Goal: Task Accomplishment & Management: Manage account settings

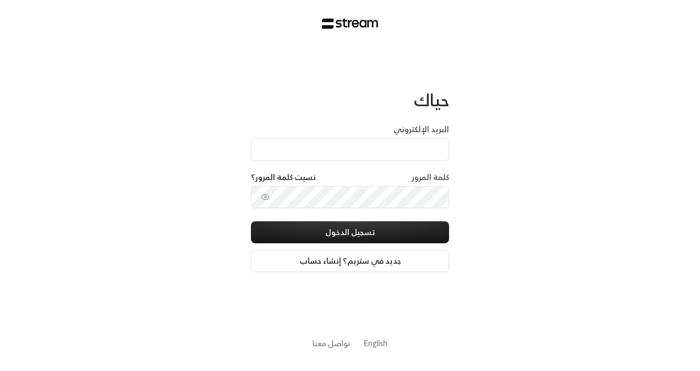
click at [386, 155] on input "البريد الإلكتروني" at bounding box center [350, 149] width 198 height 23
type input "[EMAIL_ADDRESS][DOMAIN_NAME]"
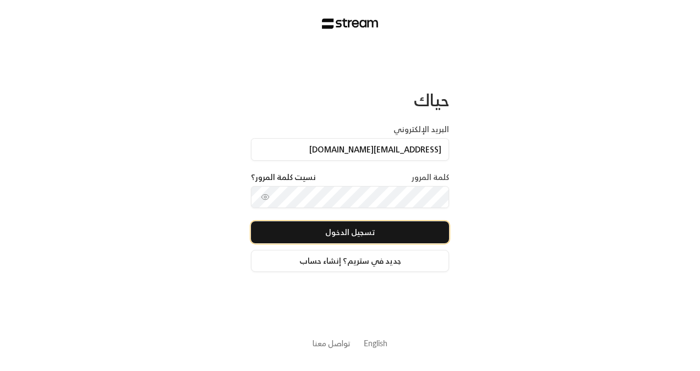
click at [365, 227] on button "تسجيل الدخول" at bounding box center [350, 232] width 198 height 22
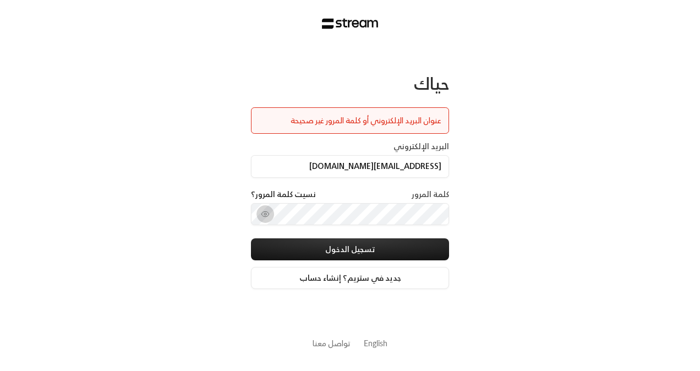
click at [267, 215] on icon "toggle password visibility" at bounding box center [265, 214] width 9 height 9
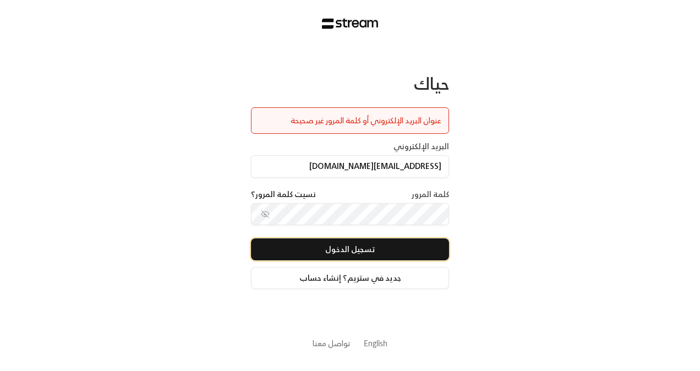
click at [334, 249] on button "تسجيل الدخول" at bounding box center [350, 249] width 198 height 22
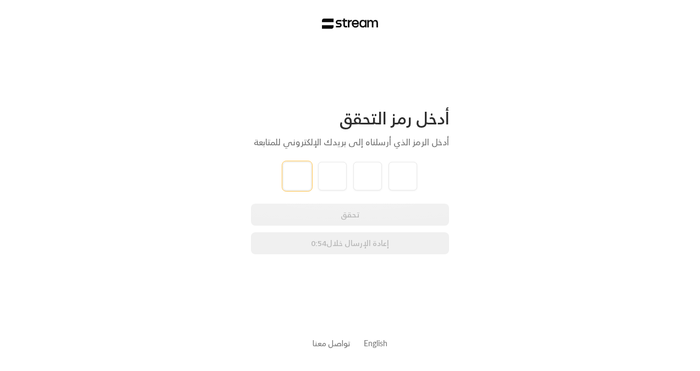
click at [288, 168] on input "tel" at bounding box center [297, 176] width 29 height 29
type input "8"
type input "5"
type input "0"
type input "7"
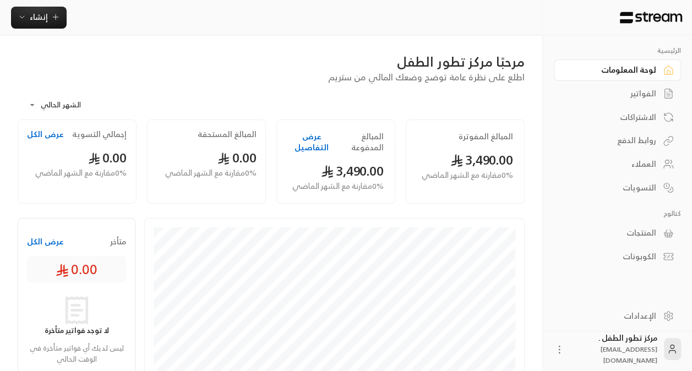
click at [636, 96] on div "الفواتير" at bounding box center [611, 93] width 89 height 11
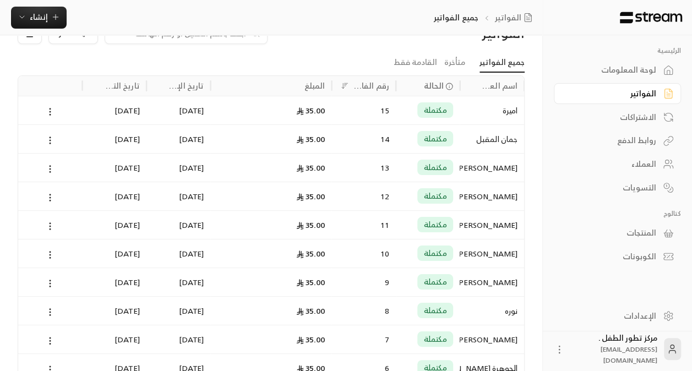
scroll to position [1, 0]
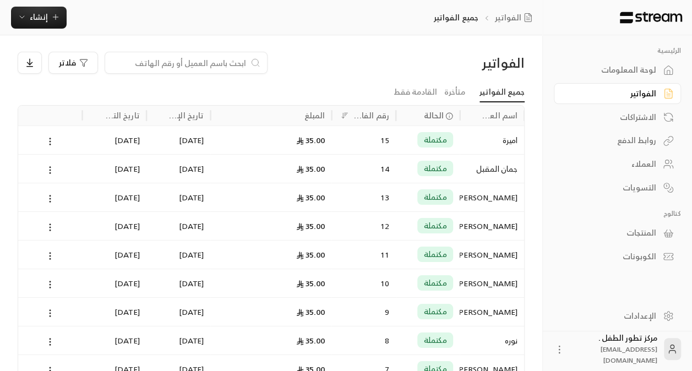
click at [645, 141] on div "روابط الدفع" at bounding box center [611, 140] width 89 height 11
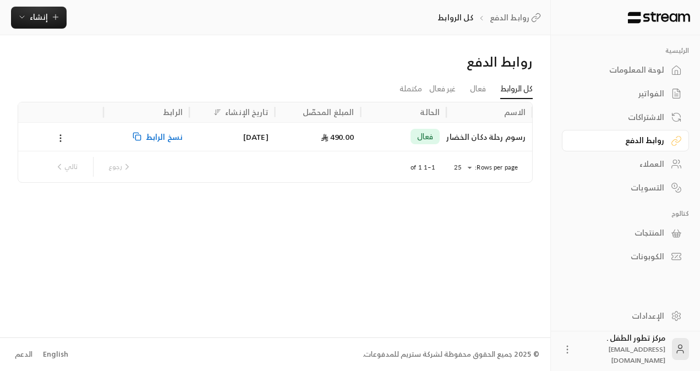
click at [466, 130] on div "رسوم رحلة دكان الخضار" at bounding box center [489, 137] width 73 height 28
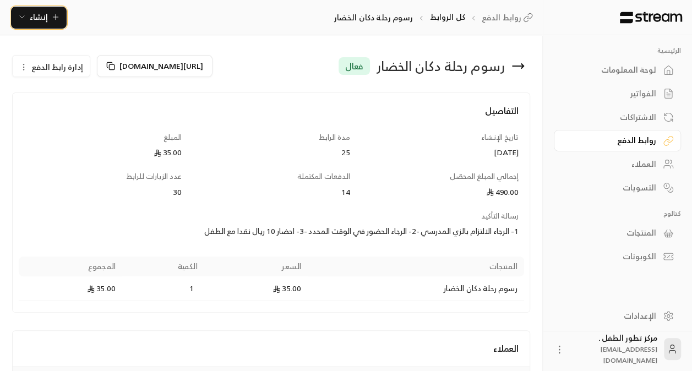
click at [36, 14] on span "إنشاء" at bounding box center [39, 17] width 18 height 14
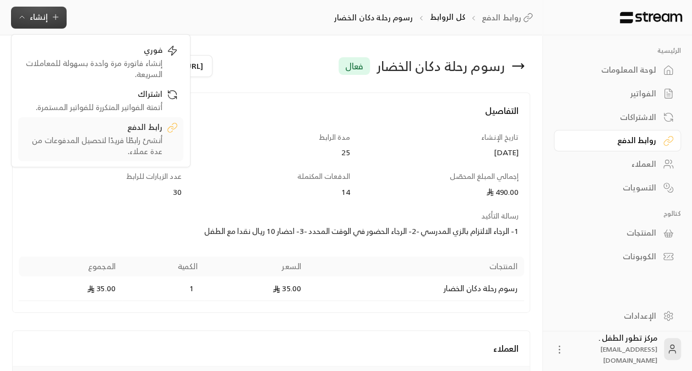
click at [124, 137] on div "أنشئ رابطًا فريدًا لتحصيل المدفوعات من عدة عملاء." at bounding box center [93, 146] width 139 height 22
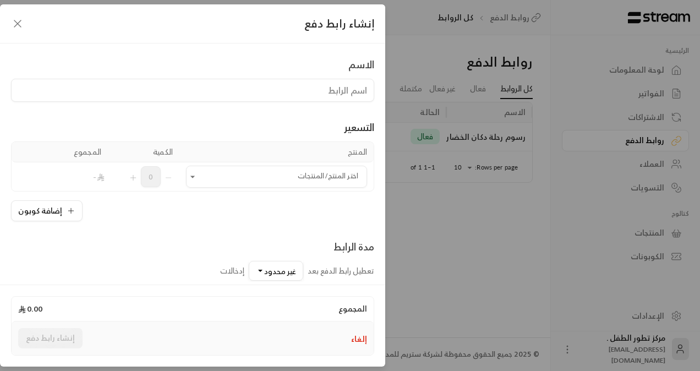
click at [248, 88] on input at bounding box center [192, 90] width 363 height 23
type input "رسوم رحلة دكان الخضار"
click at [198, 178] on icon "Open" at bounding box center [192, 176] width 11 height 11
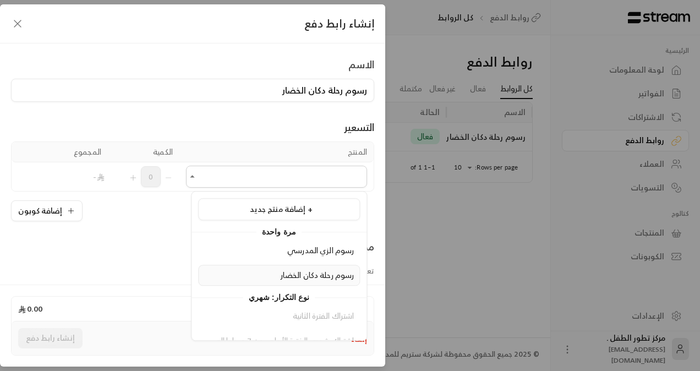
click at [281, 271] on span "رسوم رحلة دكان الخضار" at bounding box center [318, 275] width 74 height 14
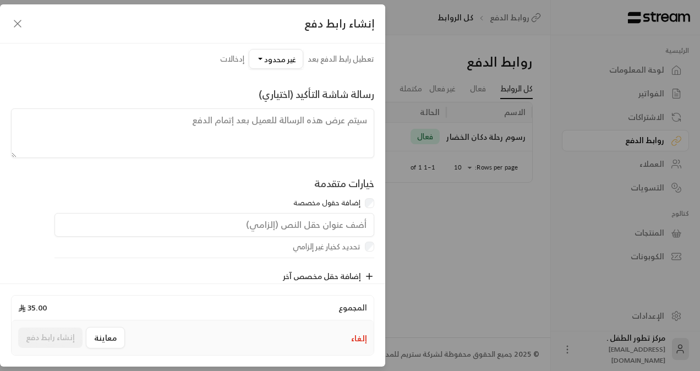
scroll to position [258, 0]
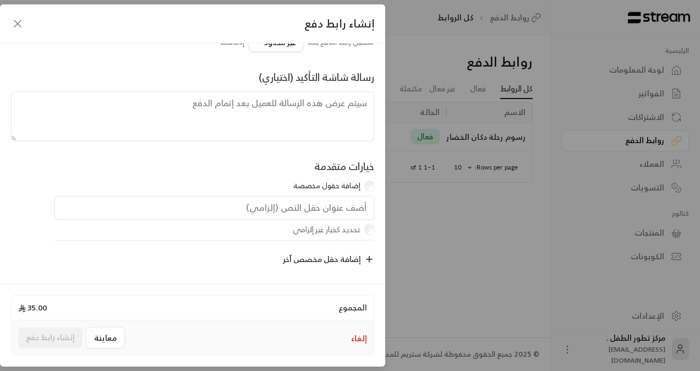
click at [328, 203] on input "text" at bounding box center [214, 208] width 320 height 24
type input "l"
type input "موافق على ذهاب طفلي الى دكان الخضار"
click at [368, 261] on icon "button" at bounding box center [369, 259] width 10 height 10
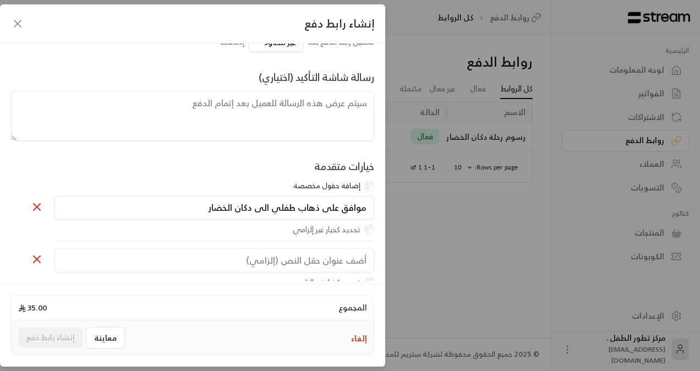
click at [346, 255] on input "text" at bounding box center [214, 260] width 320 height 24
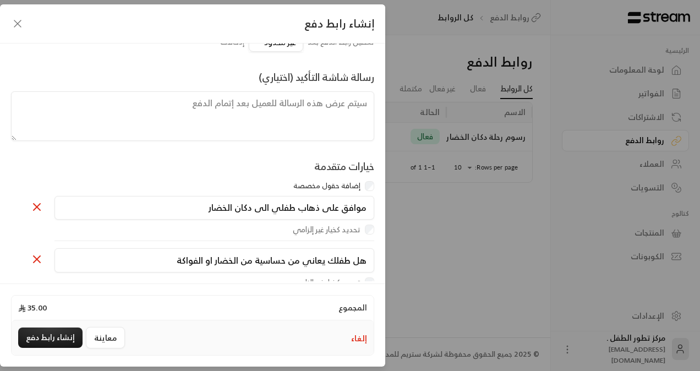
type input "هل طفلك يعاني من حساسية من الخضار او الفواكة"
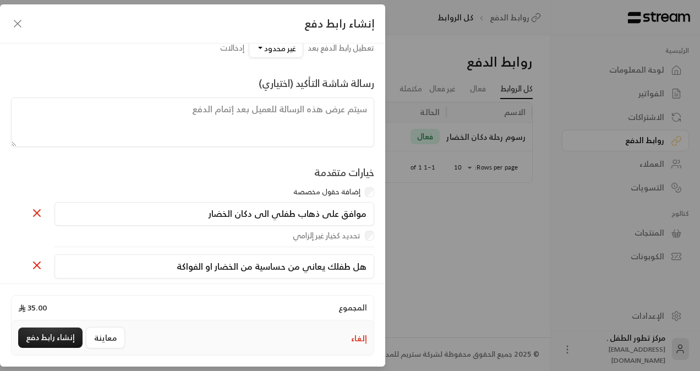
scroll to position [251, 0]
click at [271, 123] on textarea at bounding box center [192, 124] width 363 height 50
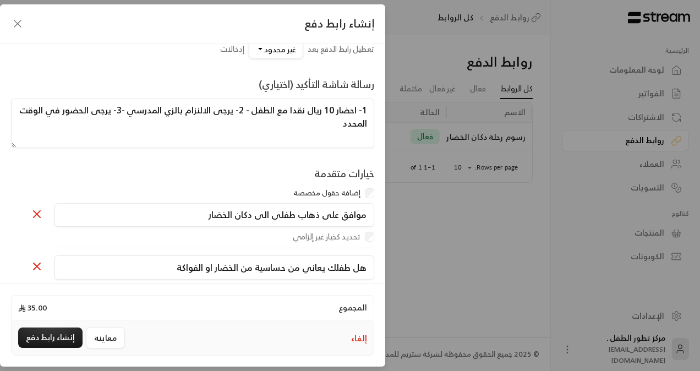
type textarea "1- احضار 10 ريال نقدا مع الطفل - 2- يرجى الالنزام بالزي المدرسي -3- يرجى الحضور…"
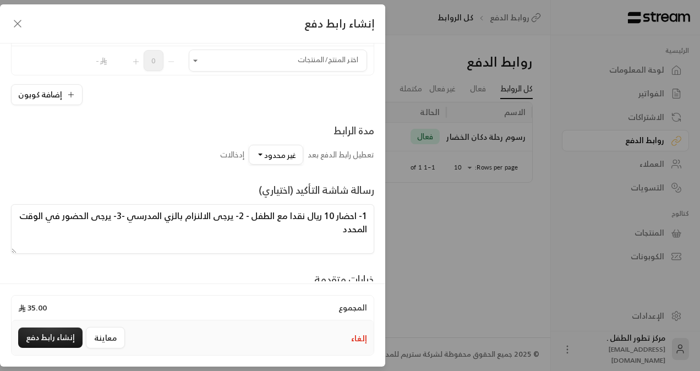
scroll to position [141, 0]
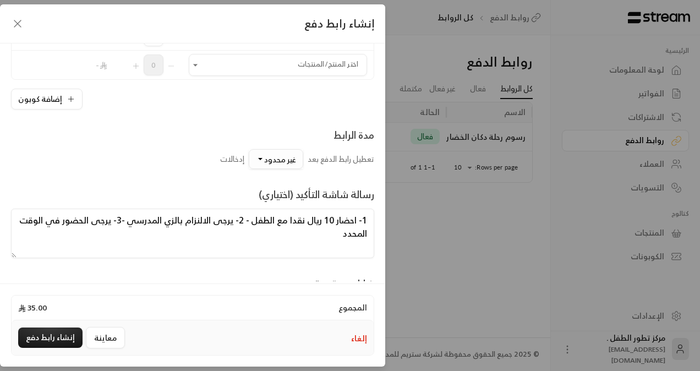
click at [276, 155] on span "غير محدود" at bounding box center [280, 159] width 32 height 14
click at [319, 227] on div "25" at bounding box center [308, 231] width 132 height 12
click at [319, 227] on textarea "1- احضار 10 ريال نقدا مع الطفل - 2- يرجى الالنزام بالزي المدرسي -3- يرجى الحضور…" at bounding box center [192, 234] width 363 height 50
click at [201, 63] on icon "Open" at bounding box center [195, 64] width 11 height 11
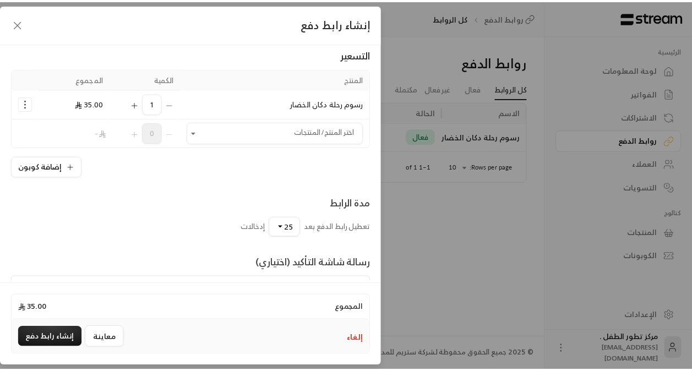
scroll to position [53, 0]
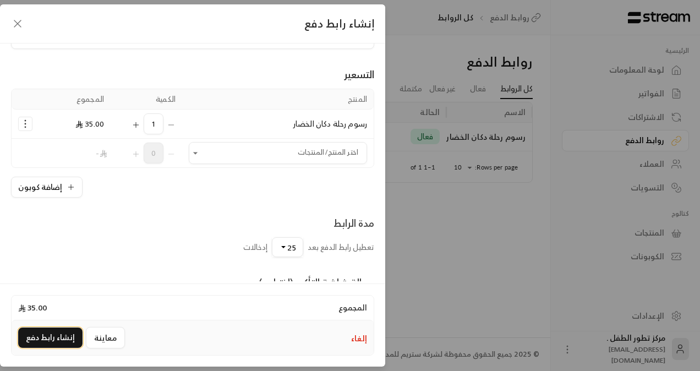
click at [63, 335] on button "إنشاء رابط دفع" at bounding box center [50, 337] width 64 height 20
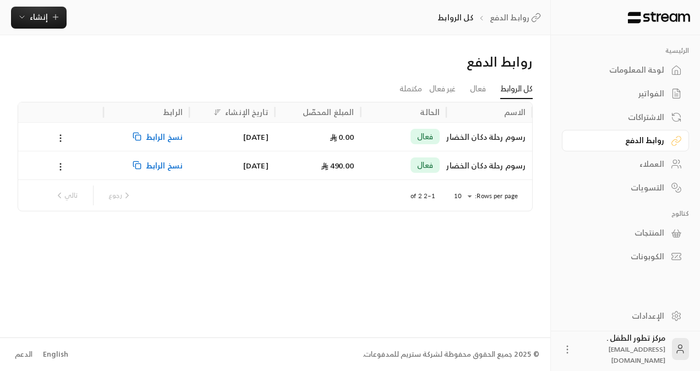
click at [162, 135] on span "نسخ الرابط" at bounding box center [164, 137] width 37 height 28
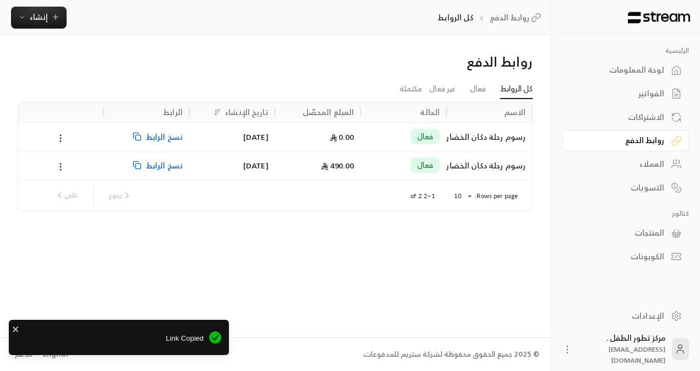
click at [254, 170] on div "[DATE]" at bounding box center [232, 165] width 73 height 28
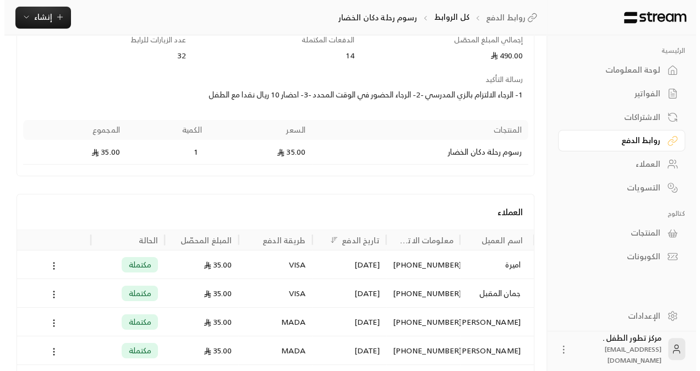
scroll to position [162, 0]
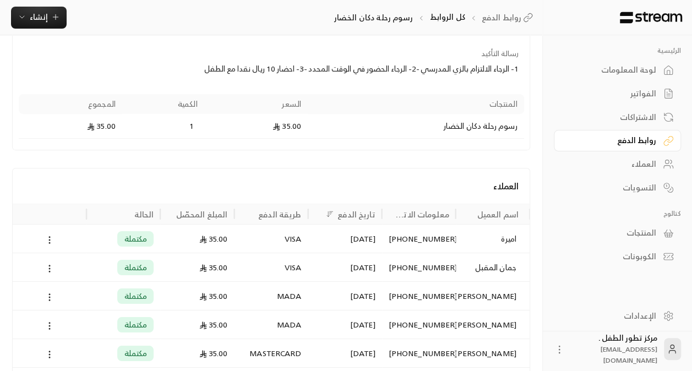
click at [477, 225] on div "اميرة" at bounding box center [489, 239] width 54 height 28
click at [49, 235] on icon at bounding box center [50, 240] width 10 height 10
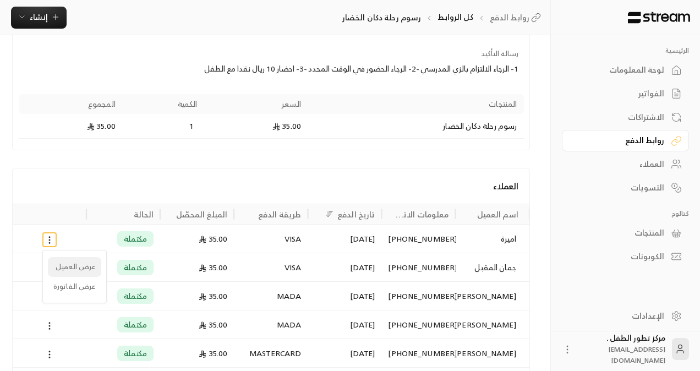
click at [58, 266] on li "عرض العميل" at bounding box center [74, 267] width 53 height 20
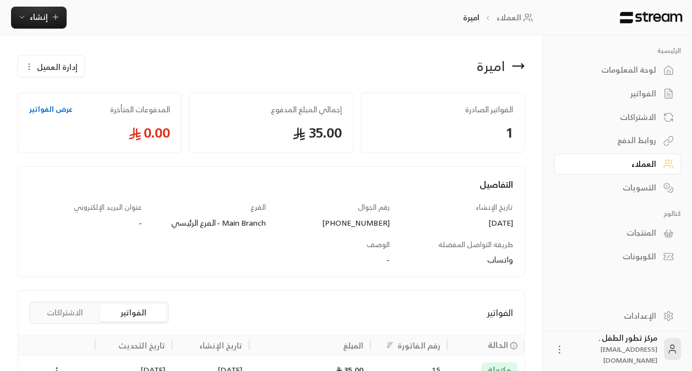
click at [517, 65] on icon at bounding box center [517, 65] width 13 height 13
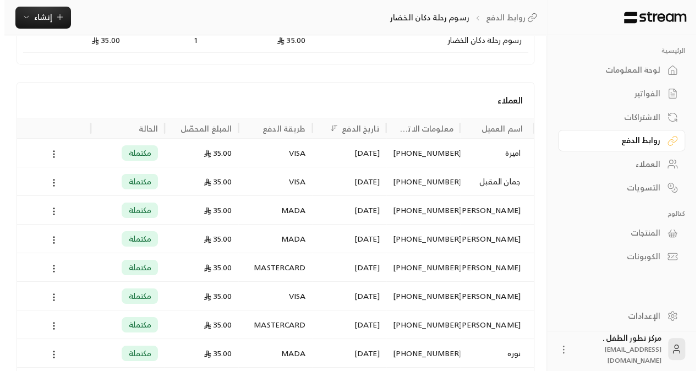
scroll to position [247, 0]
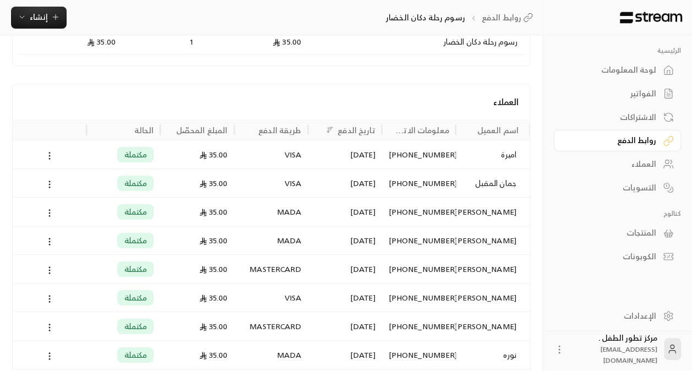
click at [485, 235] on div "[PERSON_NAME]" at bounding box center [489, 240] width 54 height 28
click at [478, 230] on div "[PERSON_NAME]" at bounding box center [489, 240] width 54 height 28
click at [48, 238] on icon at bounding box center [50, 242] width 10 height 10
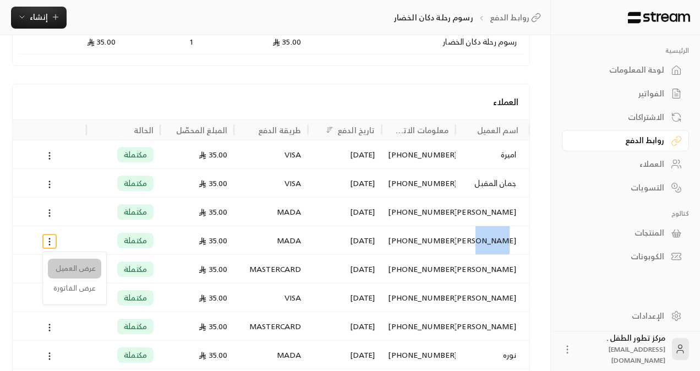
click at [65, 264] on li "عرض العميل" at bounding box center [74, 269] width 53 height 20
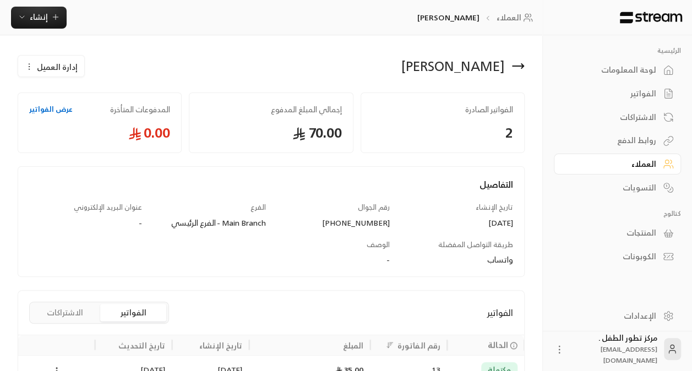
click at [524, 64] on icon at bounding box center [517, 65] width 13 height 13
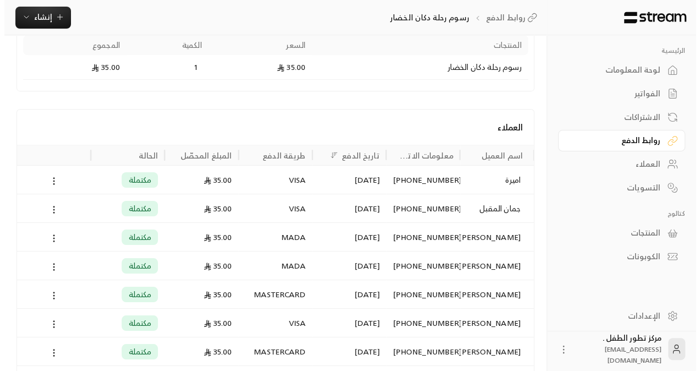
scroll to position [225, 0]
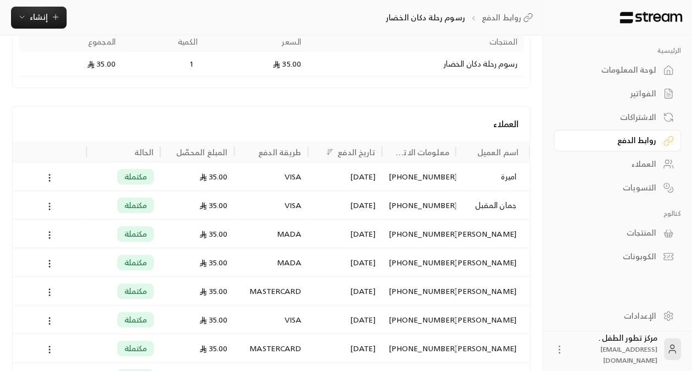
click at [45, 208] on icon at bounding box center [50, 206] width 10 height 10
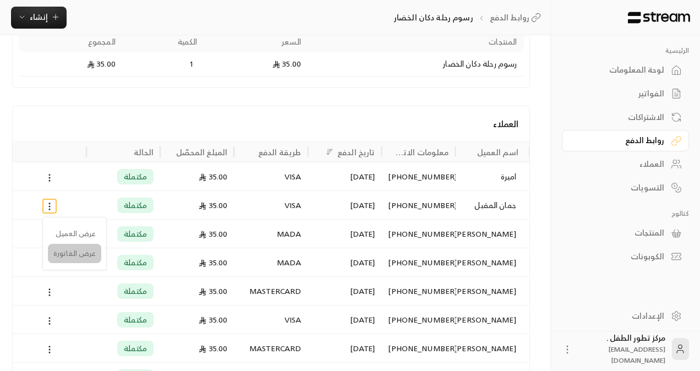
click at [62, 255] on li "عرض الفاتورة" at bounding box center [74, 254] width 53 height 20
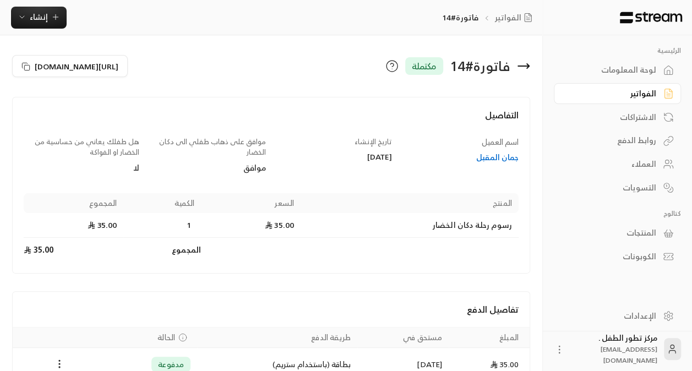
click at [517, 71] on icon at bounding box center [523, 65] width 13 height 13
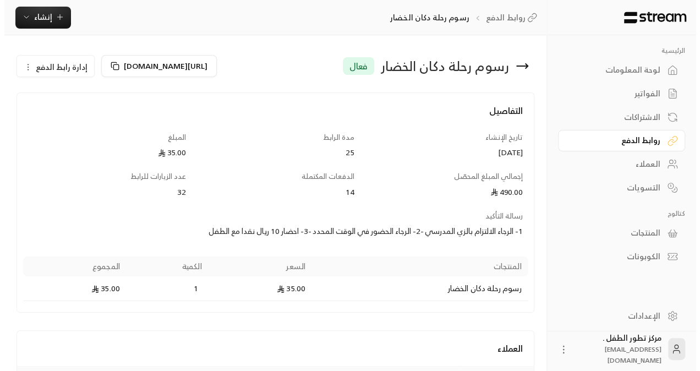
scroll to position [324, 0]
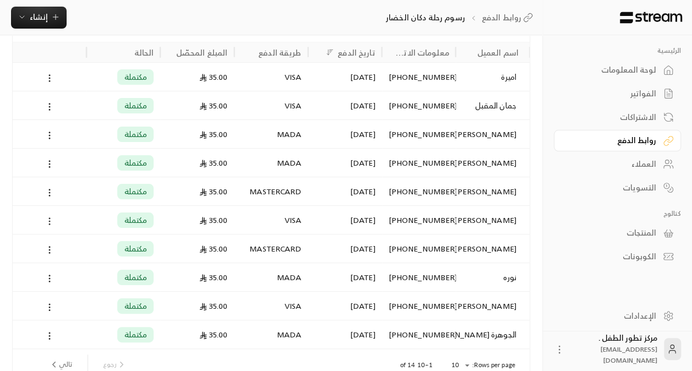
click at [48, 221] on icon at bounding box center [50, 221] width 10 height 10
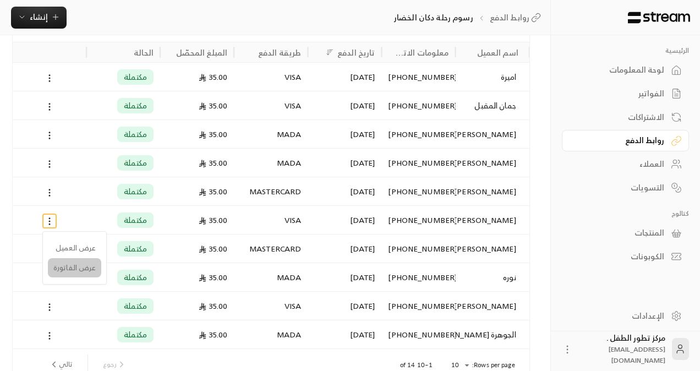
click at [56, 269] on li "عرض الفاتورة" at bounding box center [74, 268] width 53 height 20
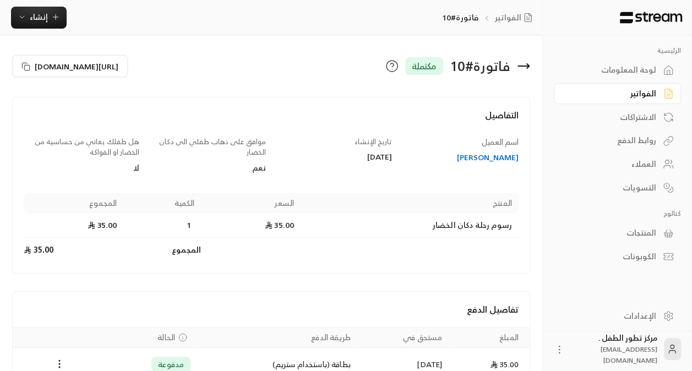
click at [525, 66] on icon at bounding box center [523, 66] width 11 height 0
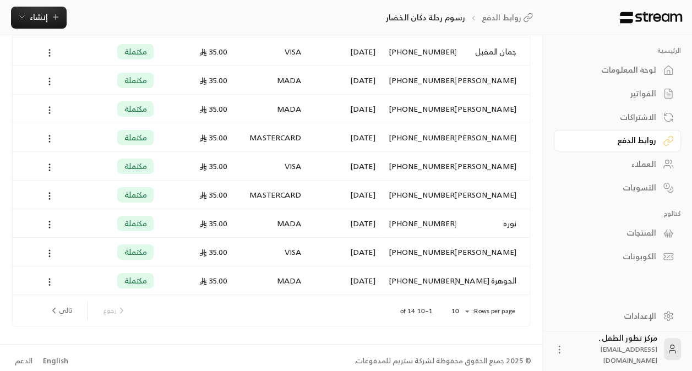
scroll to position [383, 0]
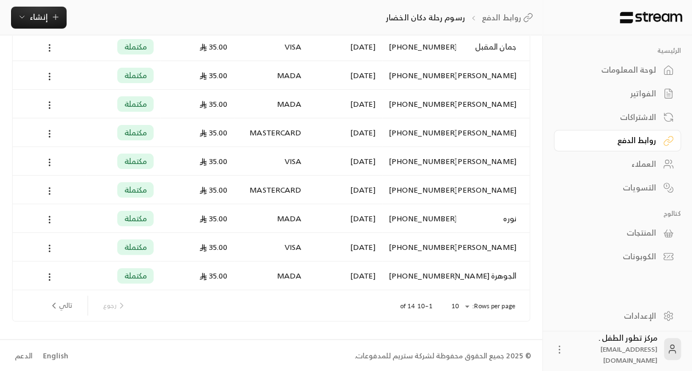
click at [64, 309] on button "تالي" at bounding box center [61, 305] width 32 height 19
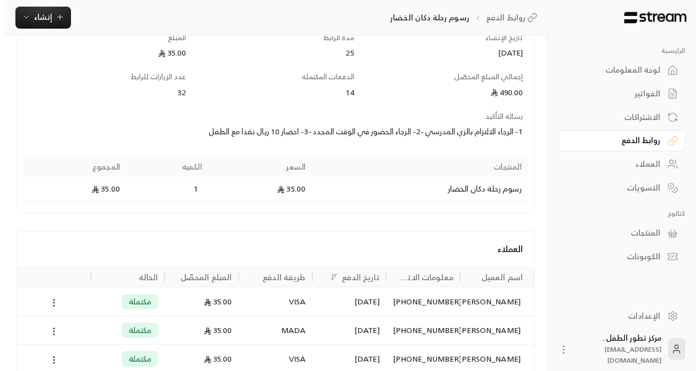
scroll to position [211, 0]
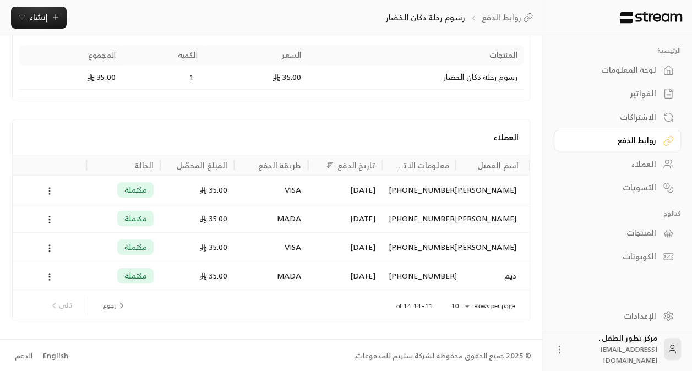
click at [47, 187] on icon at bounding box center [50, 191] width 10 height 10
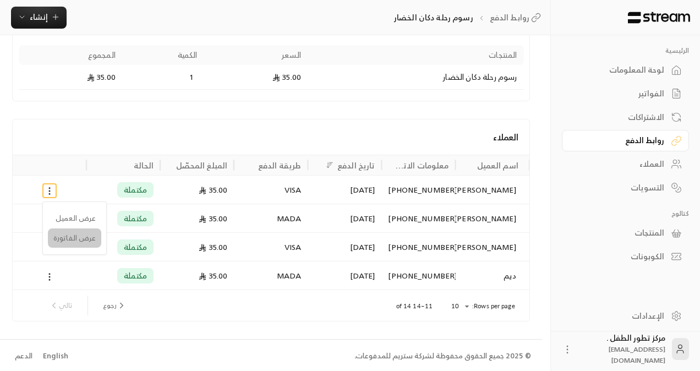
click at [56, 237] on li "عرض الفاتورة" at bounding box center [74, 238] width 53 height 20
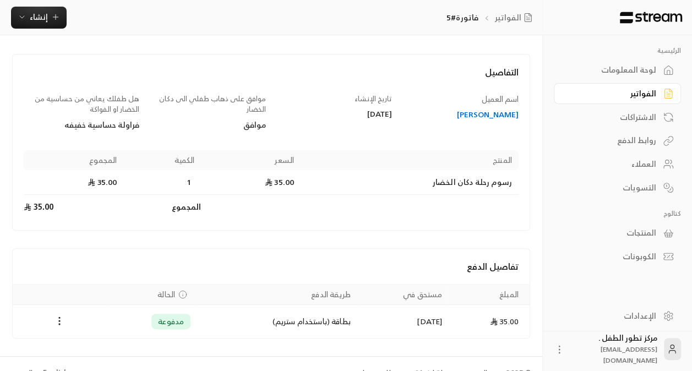
scroll to position [59, 0]
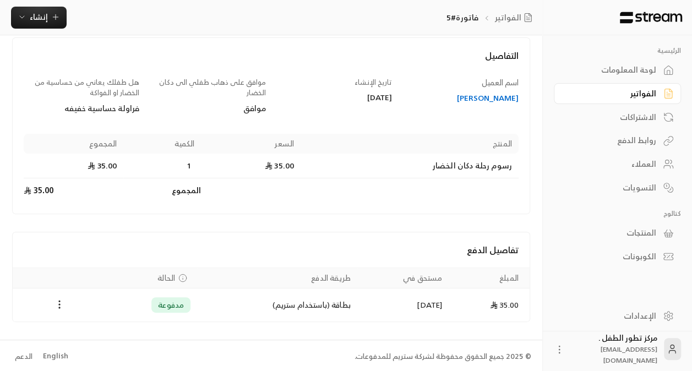
click at [642, 117] on div "الاشتراكات" at bounding box center [611, 117] width 89 height 11
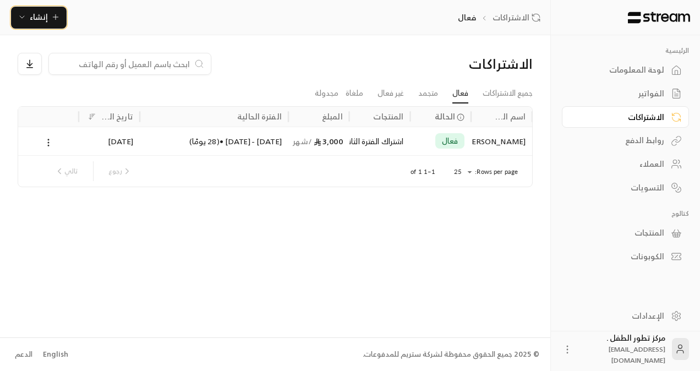
click at [40, 20] on span "إنشاء" at bounding box center [39, 17] width 18 height 14
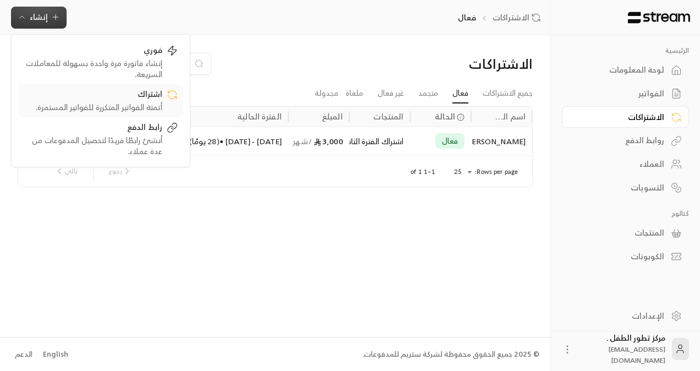
click at [81, 103] on div "أتمتة الفواتير المتكررة للفواتير المستمرة." at bounding box center [93, 107] width 139 height 11
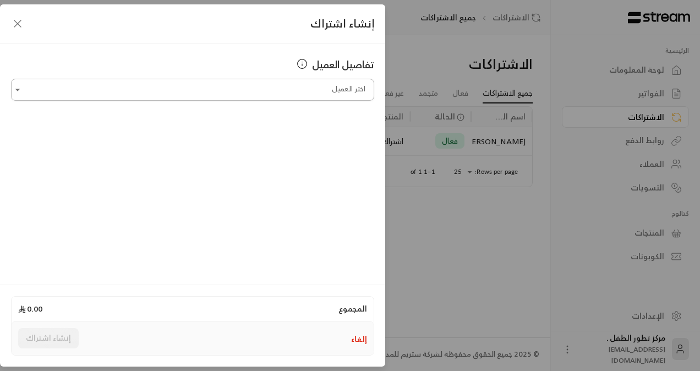
click at [22, 92] on icon "Open" at bounding box center [17, 89] width 11 height 11
type input "*"
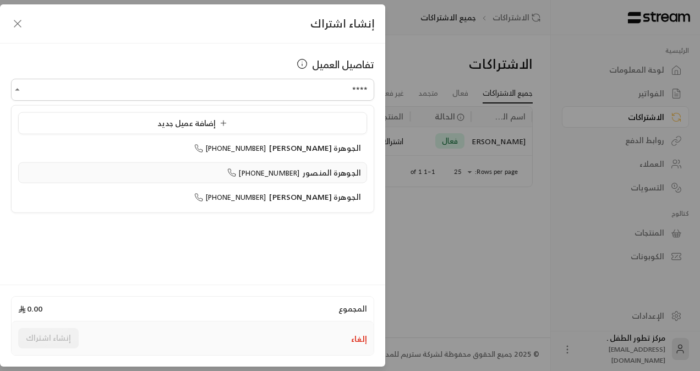
click at [125, 172] on div "الجوهرة المنصور [PHONE_NUMBER]" at bounding box center [192, 173] width 337 height 12
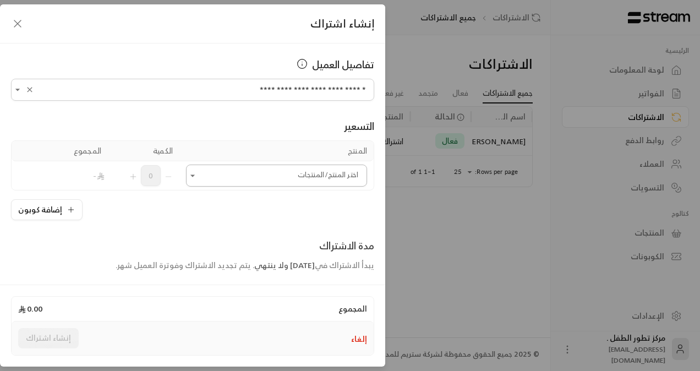
click at [195, 174] on icon "Open" at bounding box center [192, 175] width 4 height 2
type input "**********"
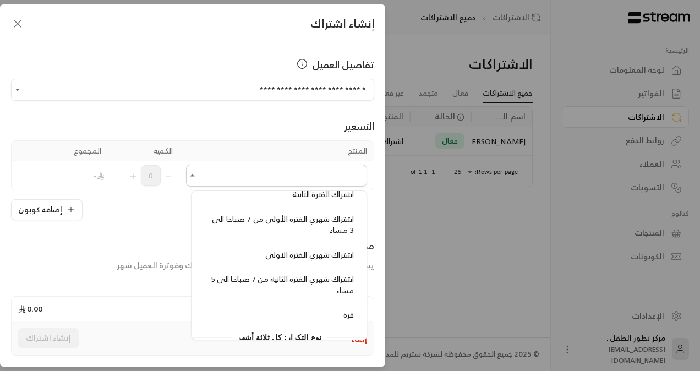
scroll to position [118, 0]
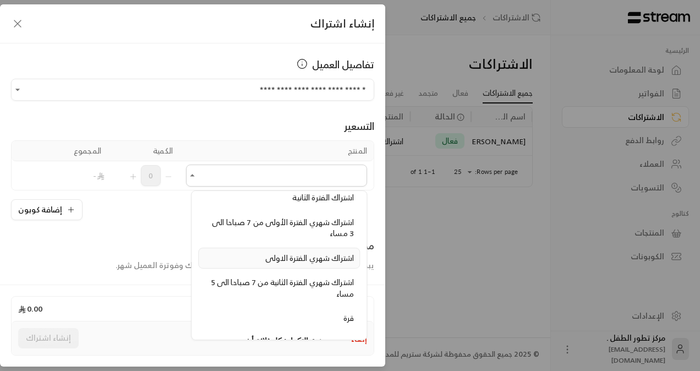
click at [265, 255] on span "اشتراك شهري الفترة الاولى" at bounding box center [309, 258] width 89 height 14
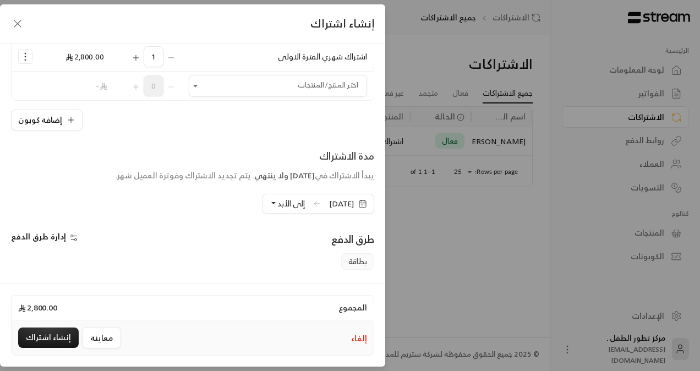
scroll to position [141, 0]
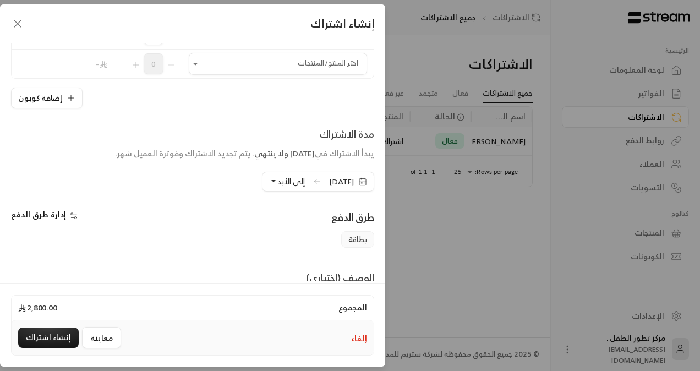
click at [329, 181] on span "[DATE]" at bounding box center [341, 181] width 25 height 11
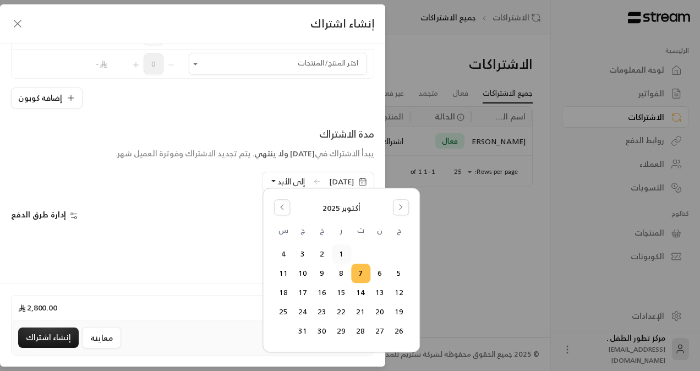
click at [337, 250] on button "1" at bounding box center [341, 254] width 18 height 18
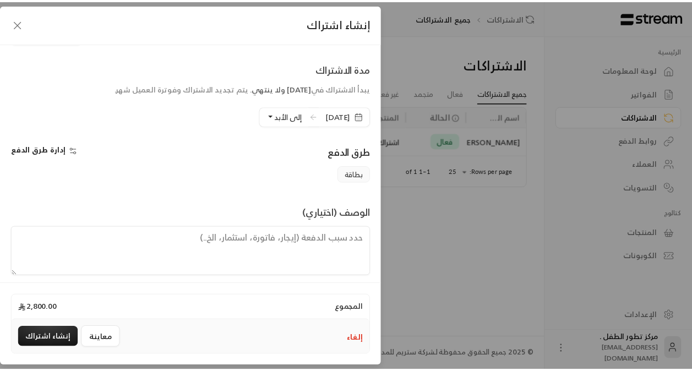
scroll to position [211, 0]
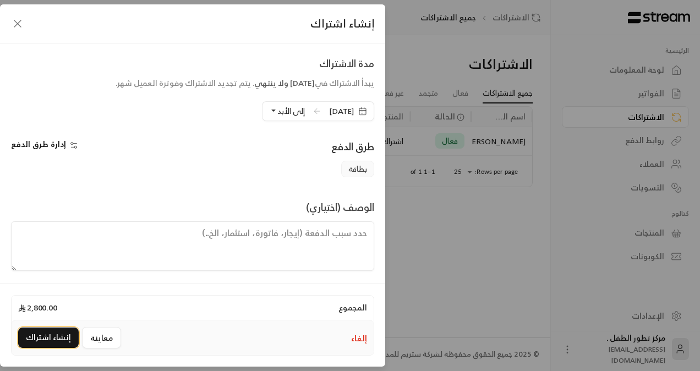
click at [54, 337] on button "إنشاء اشتراك" at bounding box center [48, 337] width 61 height 20
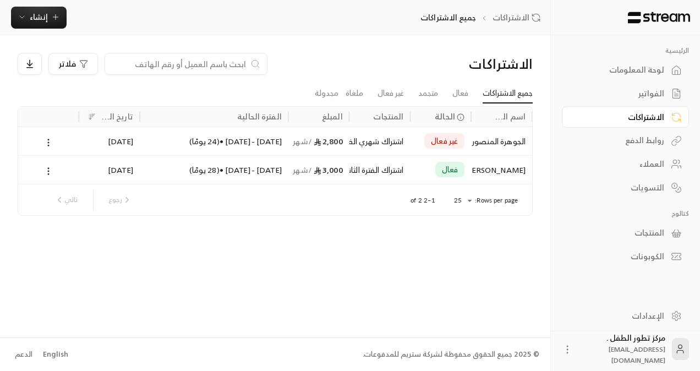
click at [594, 73] on div "لوحة المعلومات" at bounding box center [620, 69] width 89 height 11
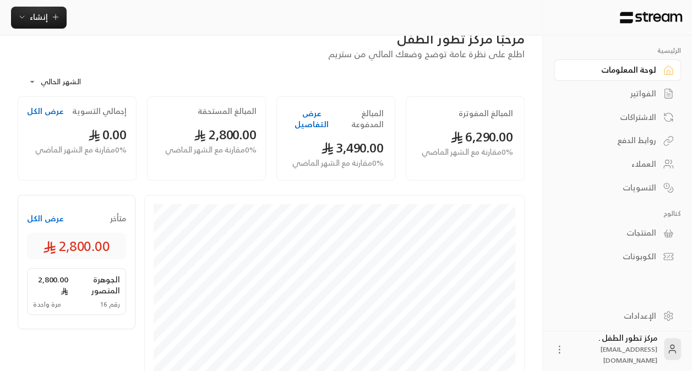
scroll to position [10, 0]
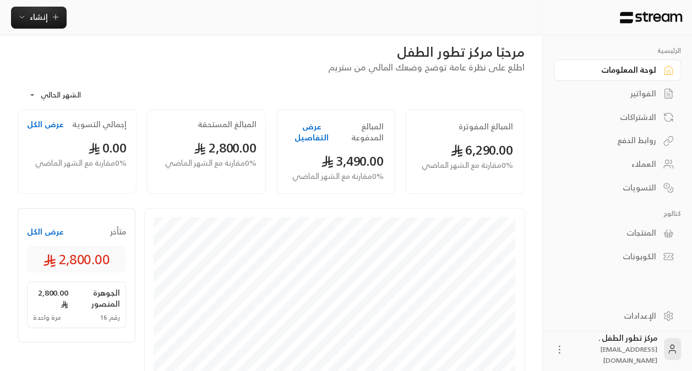
click at [646, 112] on div "الاشتراكات" at bounding box center [611, 117] width 89 height 11
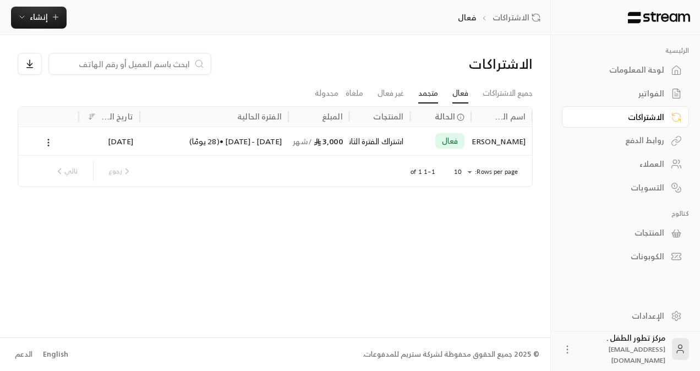
click at [421, 94] on link "متجمد" at bounding box center [428, 94] width 20 height 20
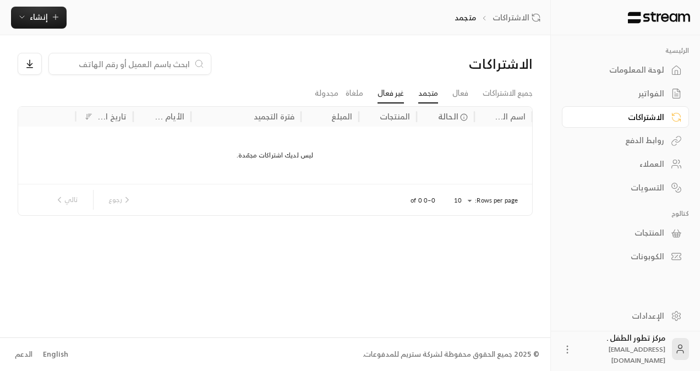
click at [391, 91] on link "غير فعال" at bounding box center [391, 94] width 26 height 20
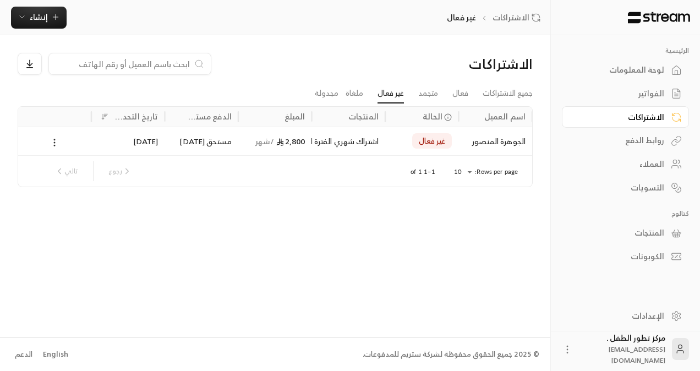
click at [61, 138] on button at bounding box center [54, 142] width 12 height 13
click at [62, 172] on link "عرض" at bounding box center [67, 171] width 28 height 20
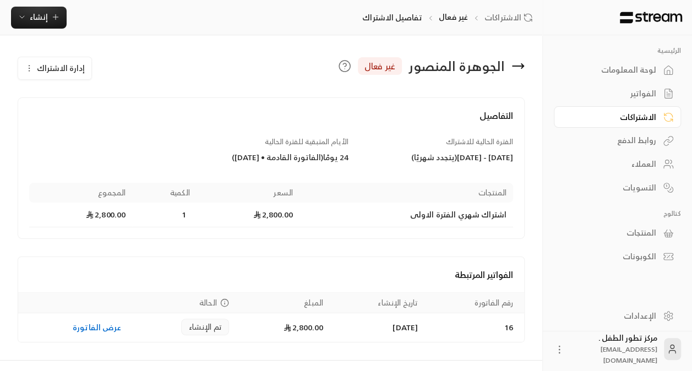
click at [520, 63] on icon at bounding box center [517, 65] width 13 height 13
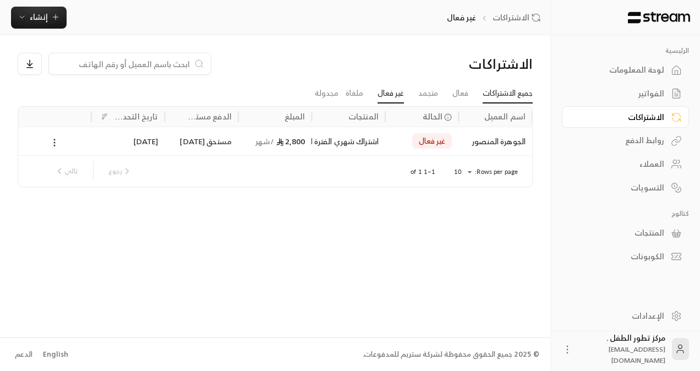
click at [498, 92] on link "جميع الاشتراكات" at bounding box center [508, 94] width 50 height 20
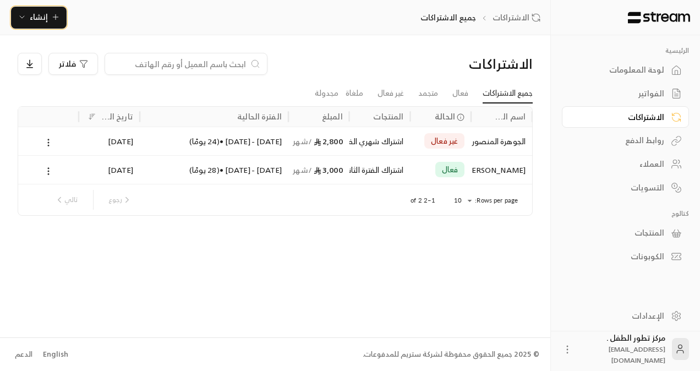
click at [46, 20] on span "إنشاء" at bounding box center [39, 17] width 18 height 14
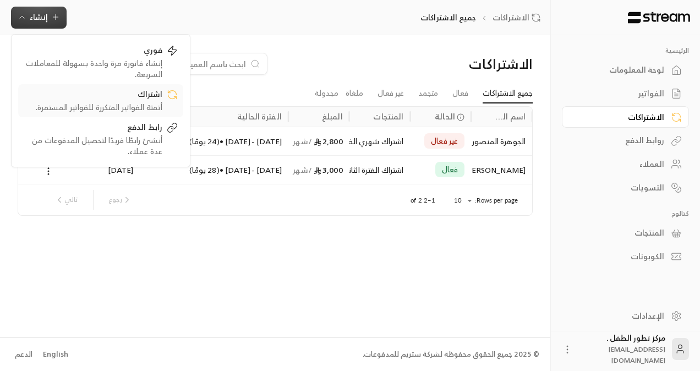
click at [95, 103] on div "أتمتة الفواتير المتكررة للفواتير المستمرة." at bounding box center [93, 107] width 139 height 11
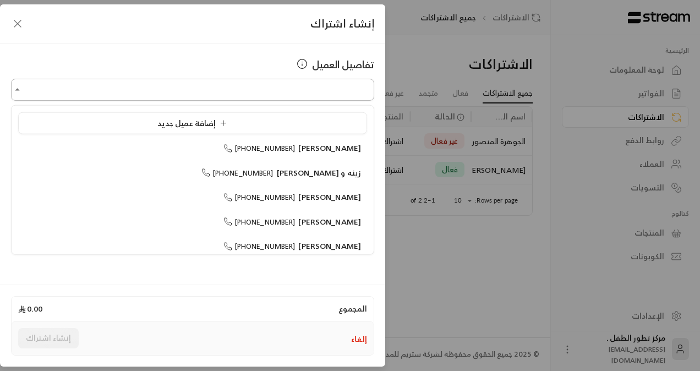
click at [82, 91] on input "اختر العميل" at bounding box center [192, 89] width 363 height 19
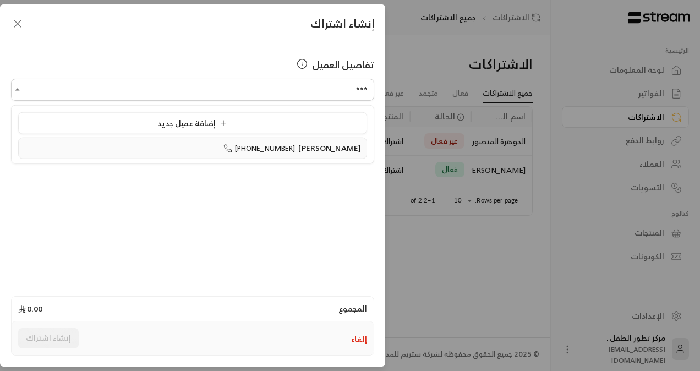
click at [110, 151] on div "[PERSON_NAME] [PHONE_NUMBER]" at bounding box center [192, 149] width 337 height 12
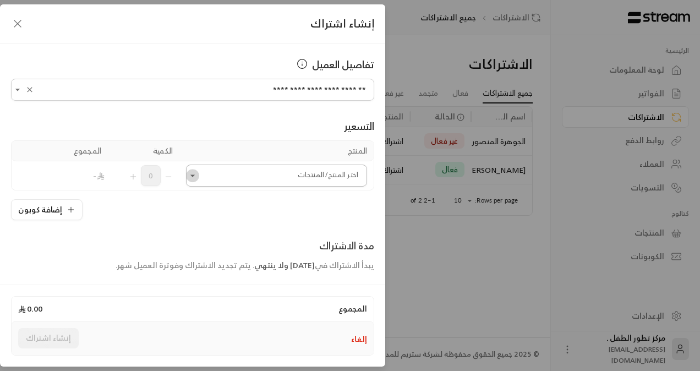
click at [198, 178] on icon "Open" at bounding box center [192, 175] width 11 height 11
type input "**********"
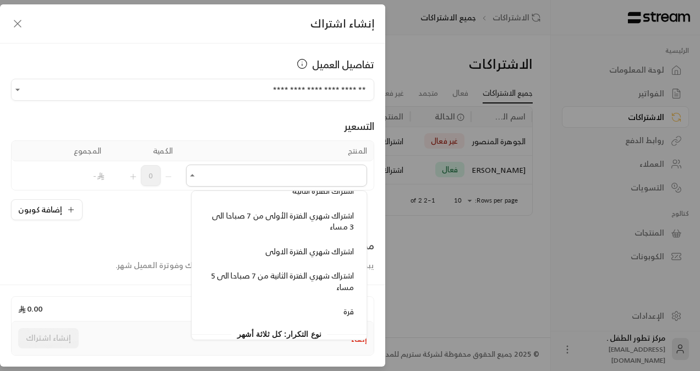
scroll to position [128, 0]
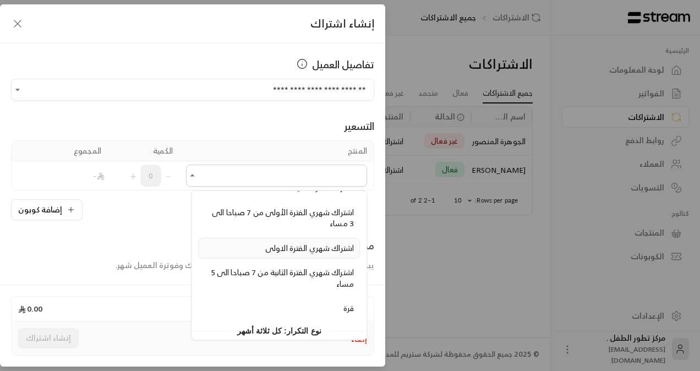
click at [265, 248] on span "اشتراك شهري الفترة الاولى" at bounding box center [309, 248] width 89 height 14
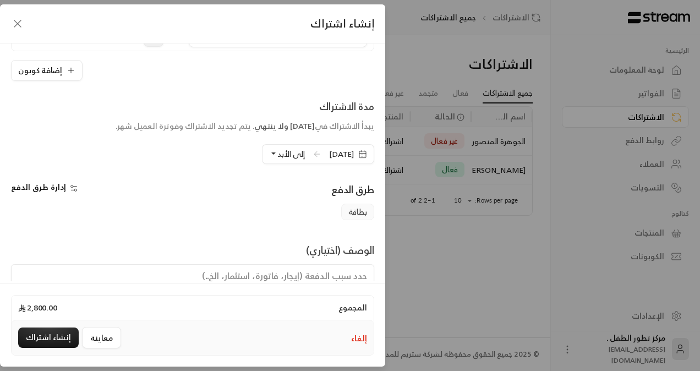
scroll to position [171, 0]
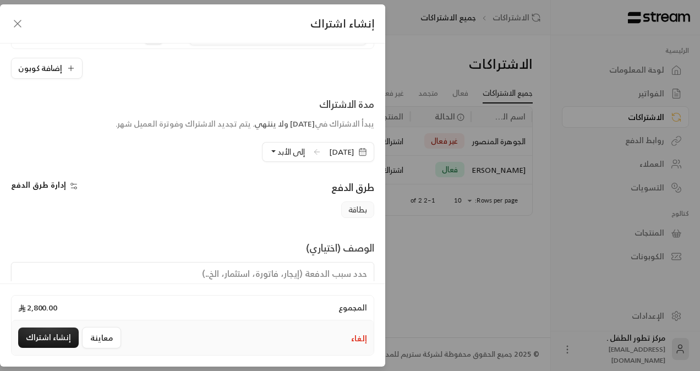
click at [297, 146] on div "إلى الأبد" at bounding box center [287, 152] width 50 height 20
click at [323, 149] on span "[DATE]" at bounding box center [349, 152] width 52 height 20
click at [277, 149] on span "إلى الأبد" at bounding box center [291, 152] width 28 height 14
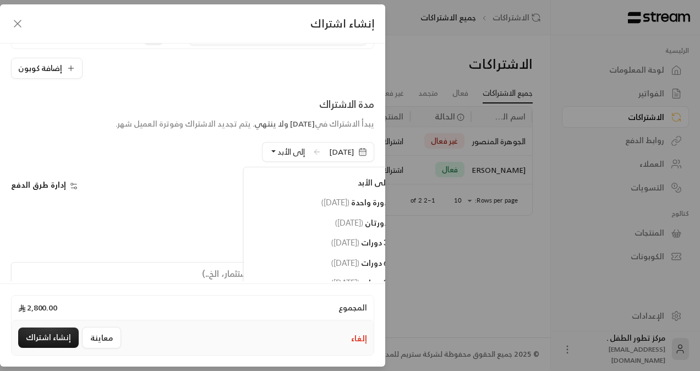
click at [313, 148] on icon at bounding box center [317, 152] width 9 height 9
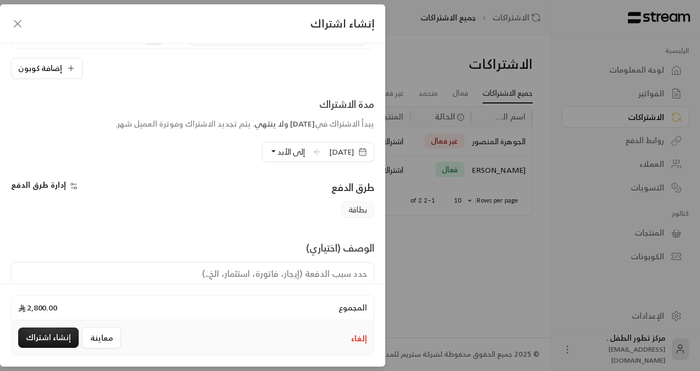
click at [329, 147] on span "[DATE]" at bounding box center [341, 151] width 25 height 11
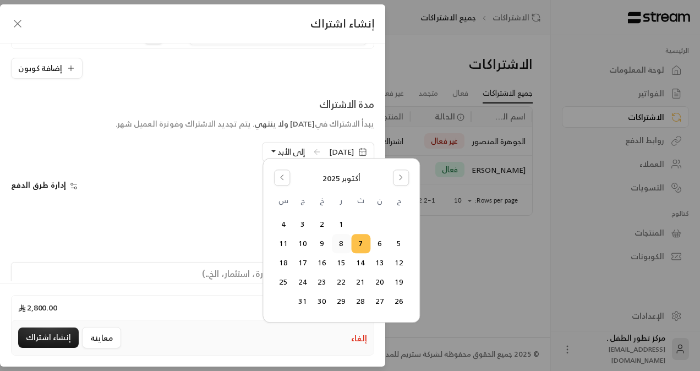
click at [340, 243] on button "8" at bounding box center [341, 244] width 18 height 18
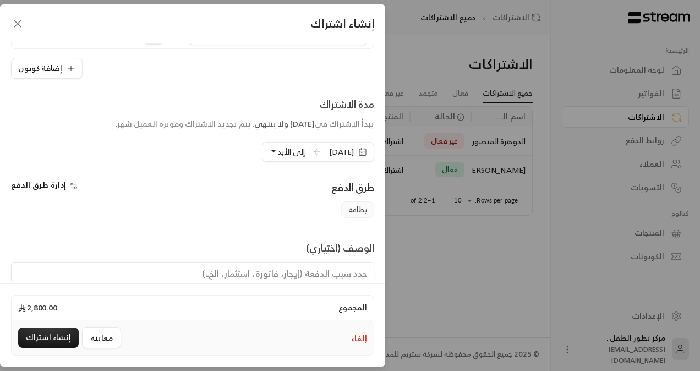
click at [351, 208] on span "بطاقة" at bounding box center [357, 209] width 33 height 17
click at [42, 184] on span "إدارة طرق الدفع" at bounding box center [38, 185] width 55 height 14
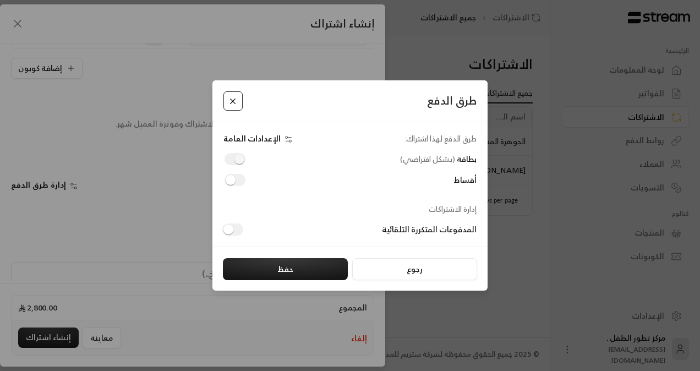
click at [228, 97] on button "Close" at bounding box center [232, 100] width 19 height 19
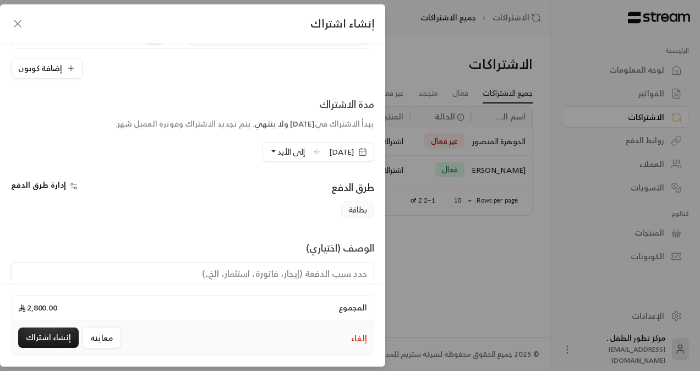
scroll to position [211, 0]
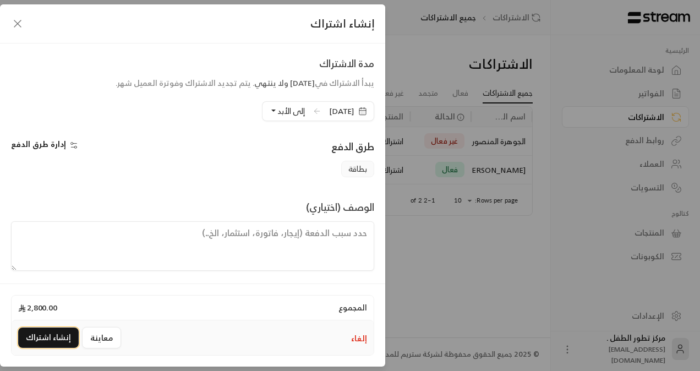
click at [52, 340] on button "إنشاء اشتراك" at bounding box center [48, 337] width 61 height 20
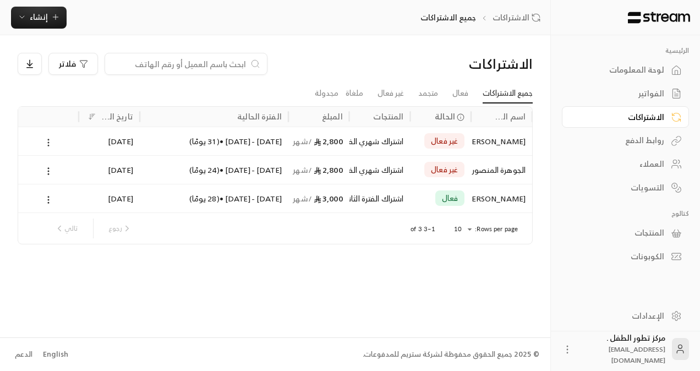
click at [52, 140] on icon at bounding box center [48, 143] width 10 height 10
click at [67, 168] on link "عرض" at bounding box center [61, 171] width 28 height 20
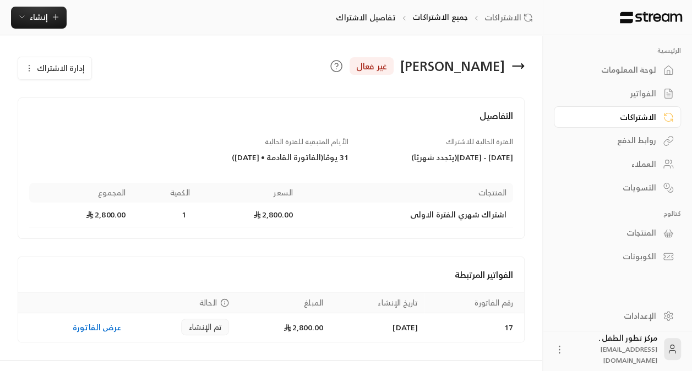
click at [52, 66] on span "إدارة الاشتراك" at bounding box center [61, 68] width 48 height 14
click at [121, 98] on span "تعديل الاشتراك" at bounding box center [113, 100] width 55 height 9
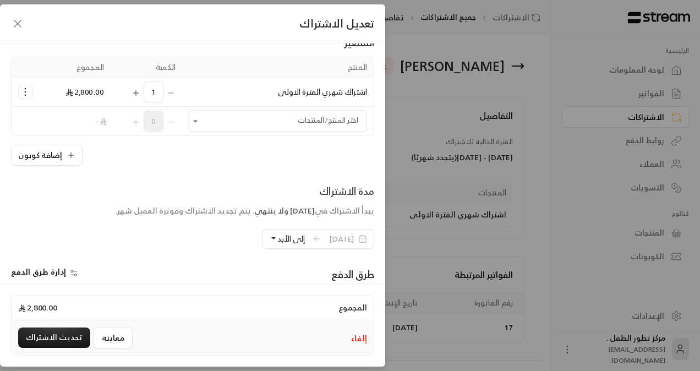
scroll to position [35, 0]
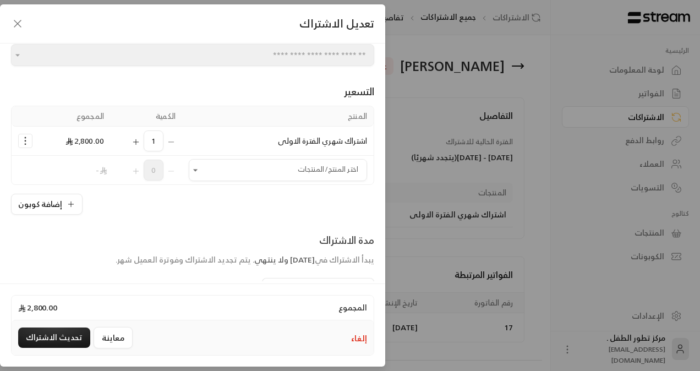
click at [20, 27] on icon "button" at bounding box center [17, 23] width 13 height 13
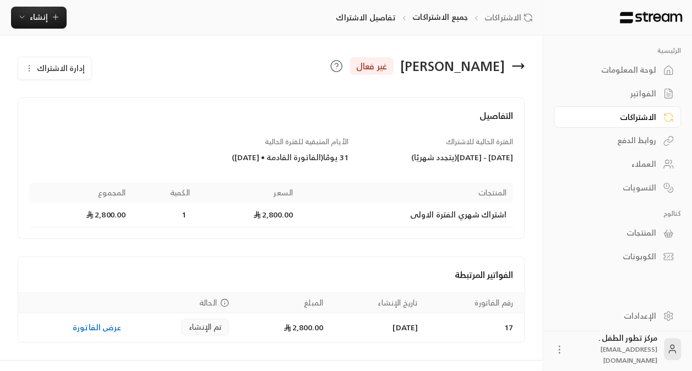
click at [516, 69] on icon at bounding box center [517, 65] width 13 height 13
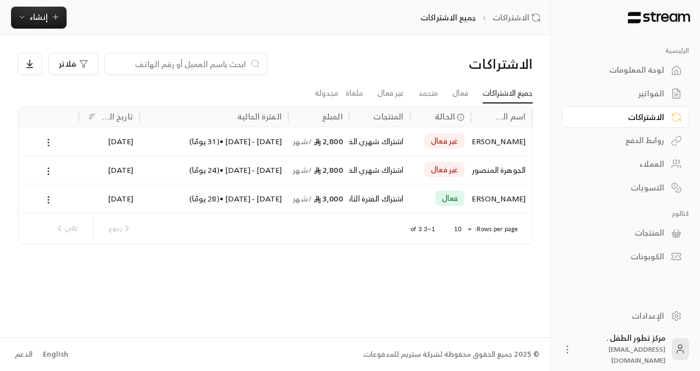
click at [484, 163] on div "الجوهرة المنصور" at bounding box center [502, 170] width 48 height 28
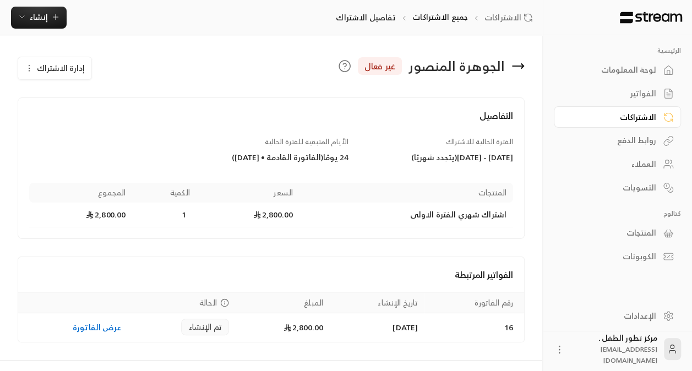
click at [514, 63] on icon at bounding box center [517, 65] width 13 height 13
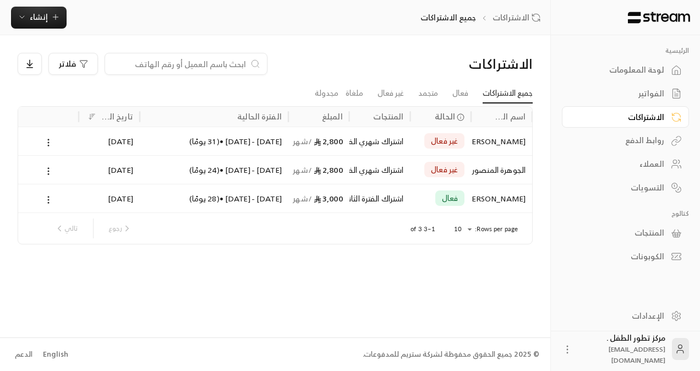
click at [221, 33] on div "الاشتراكات جميع الاشتراكات إنشاء فوري إنشاء فاتورة مرة واحدة بسهولة للمعاملات ا…" at bounding box center [275, 17] width 550 height 35
